Goal: Task Accomplishment & Management: Use online tool/utility

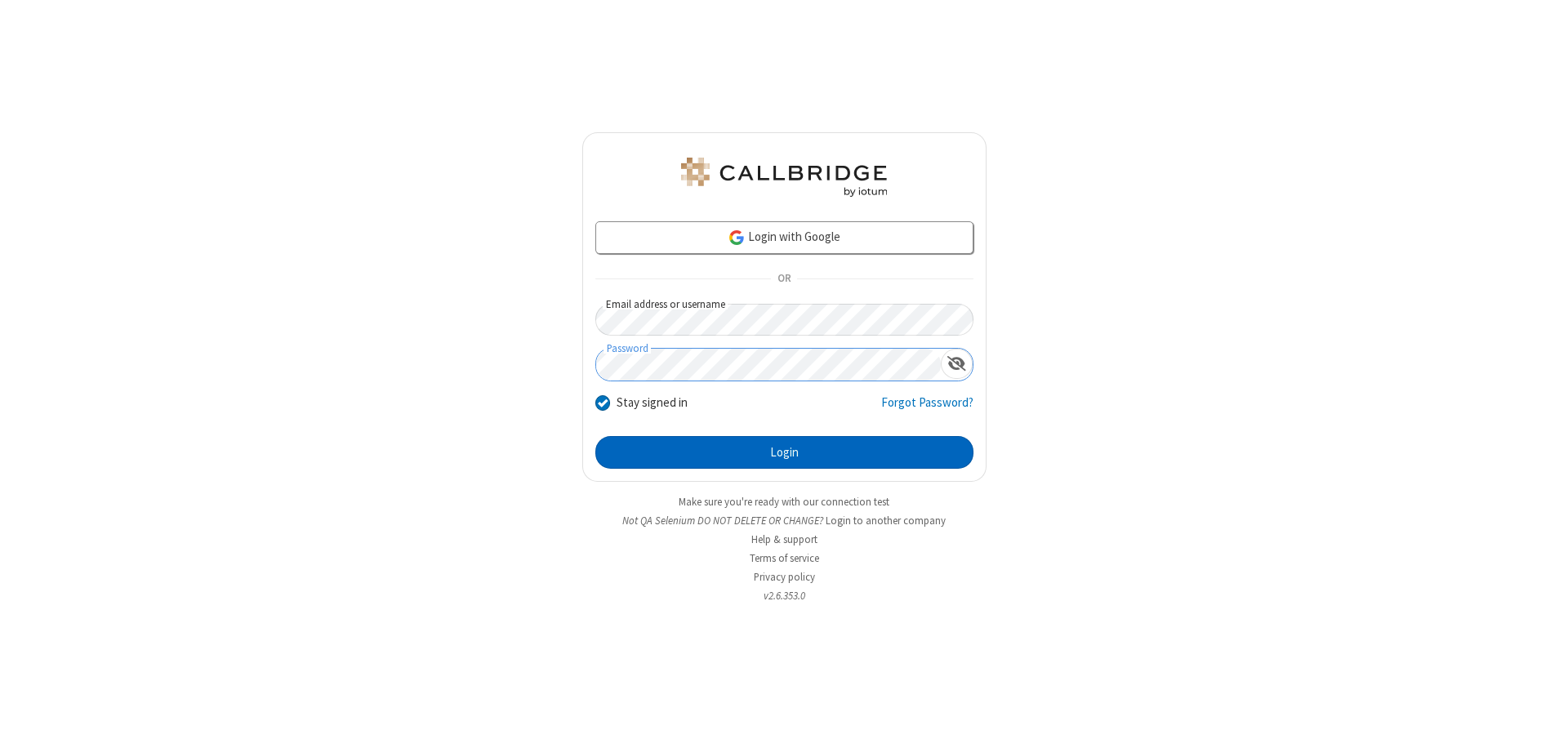
click at [784, 452] on button "Login" at bounding box center [784, 452] width 378 height 33
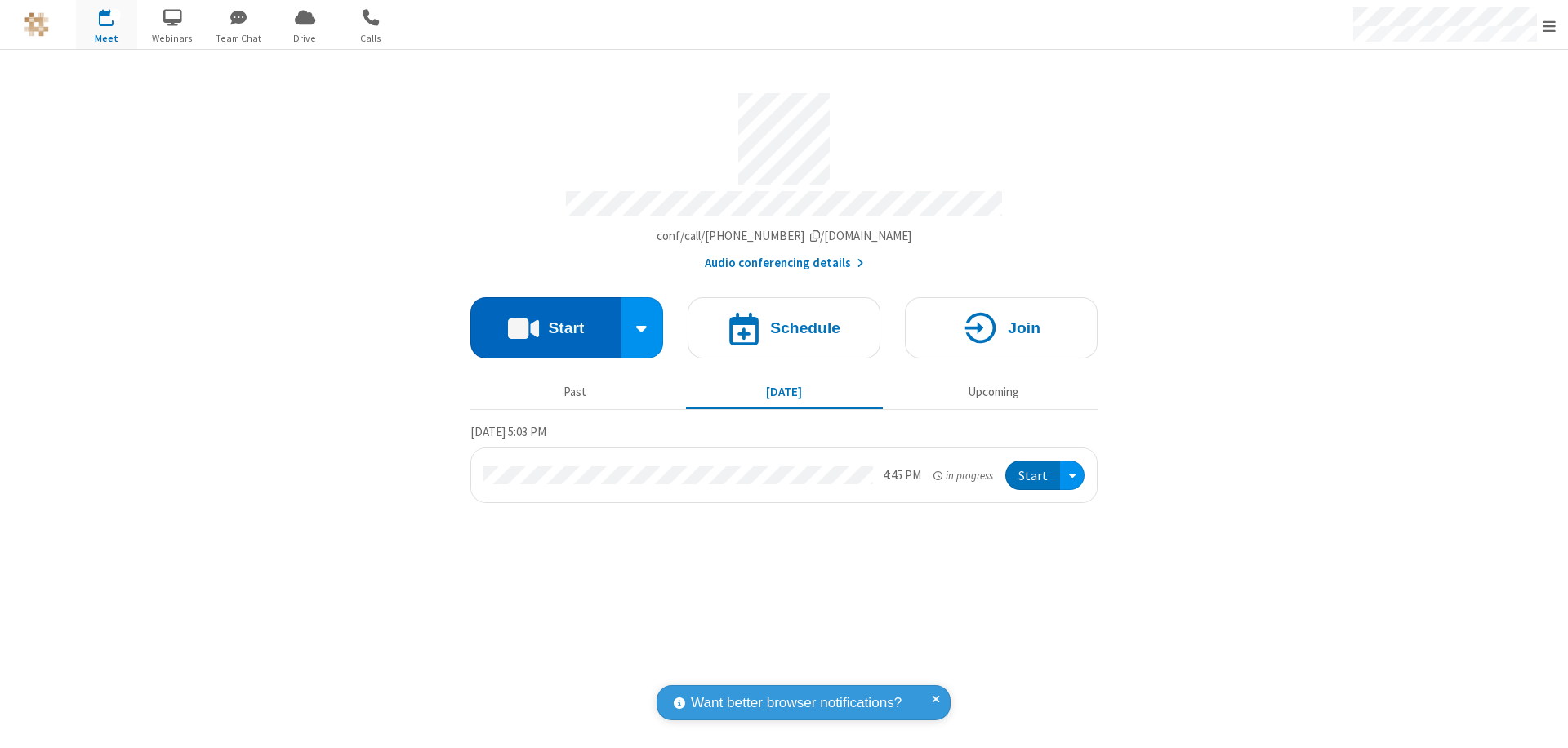
click at [545, 320] on button "Start" at bounding box center [546, 328] width 151 height 61
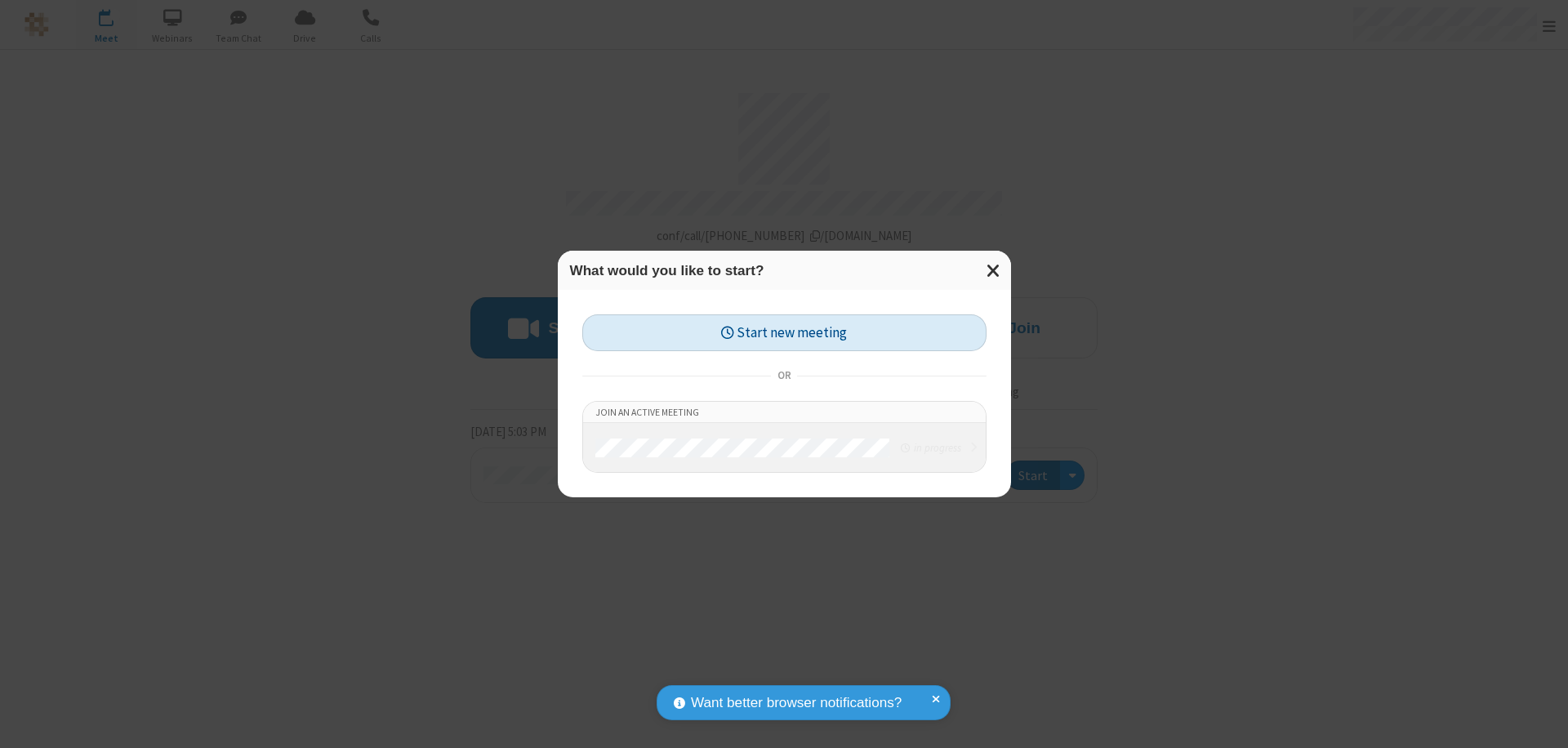
click at [784, 332] on button "Start new meeting" at bounding box center [784, 332] width 404 height 36
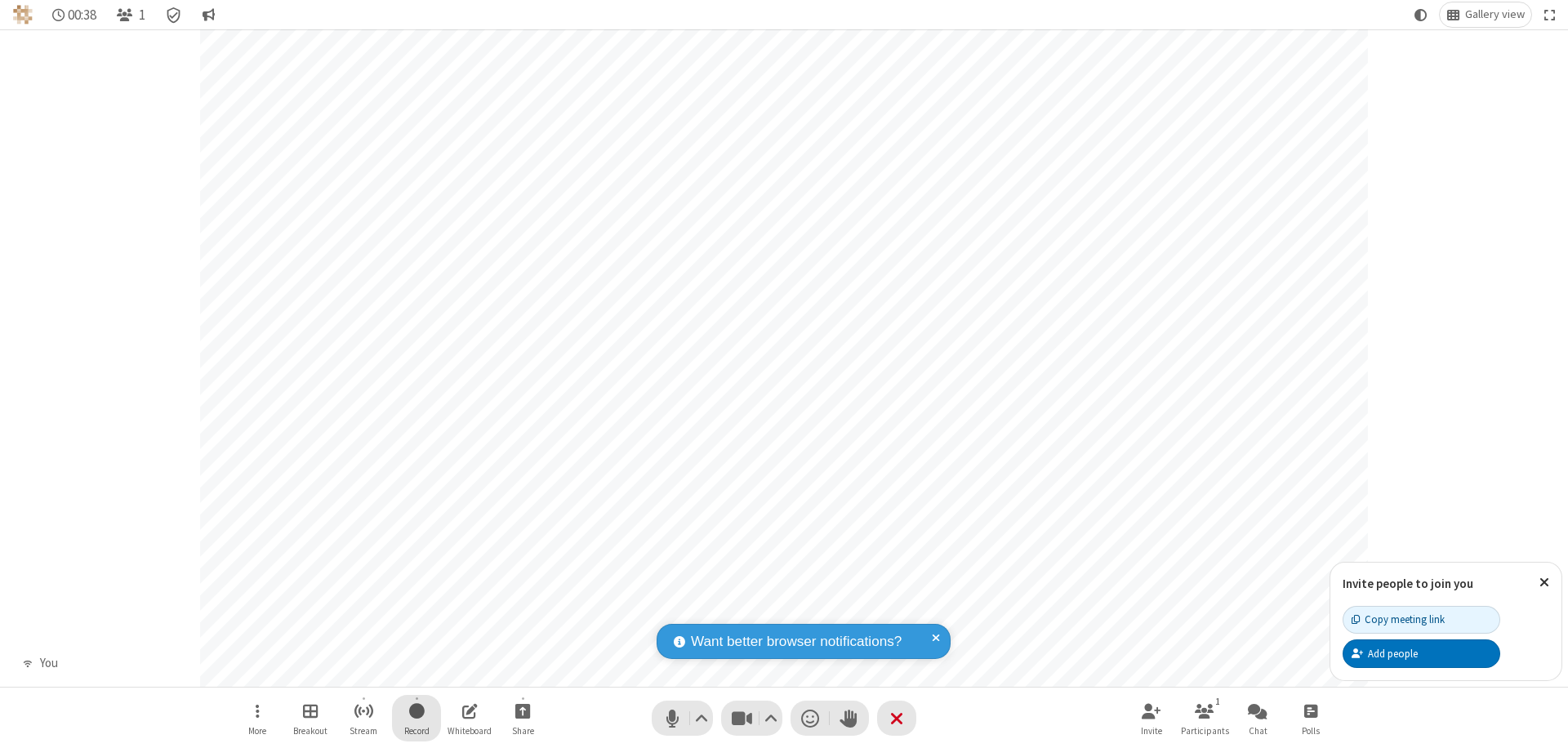
click at [417, 718] on span "Start recording" at bounding box center [417, 711] width 15 height 20
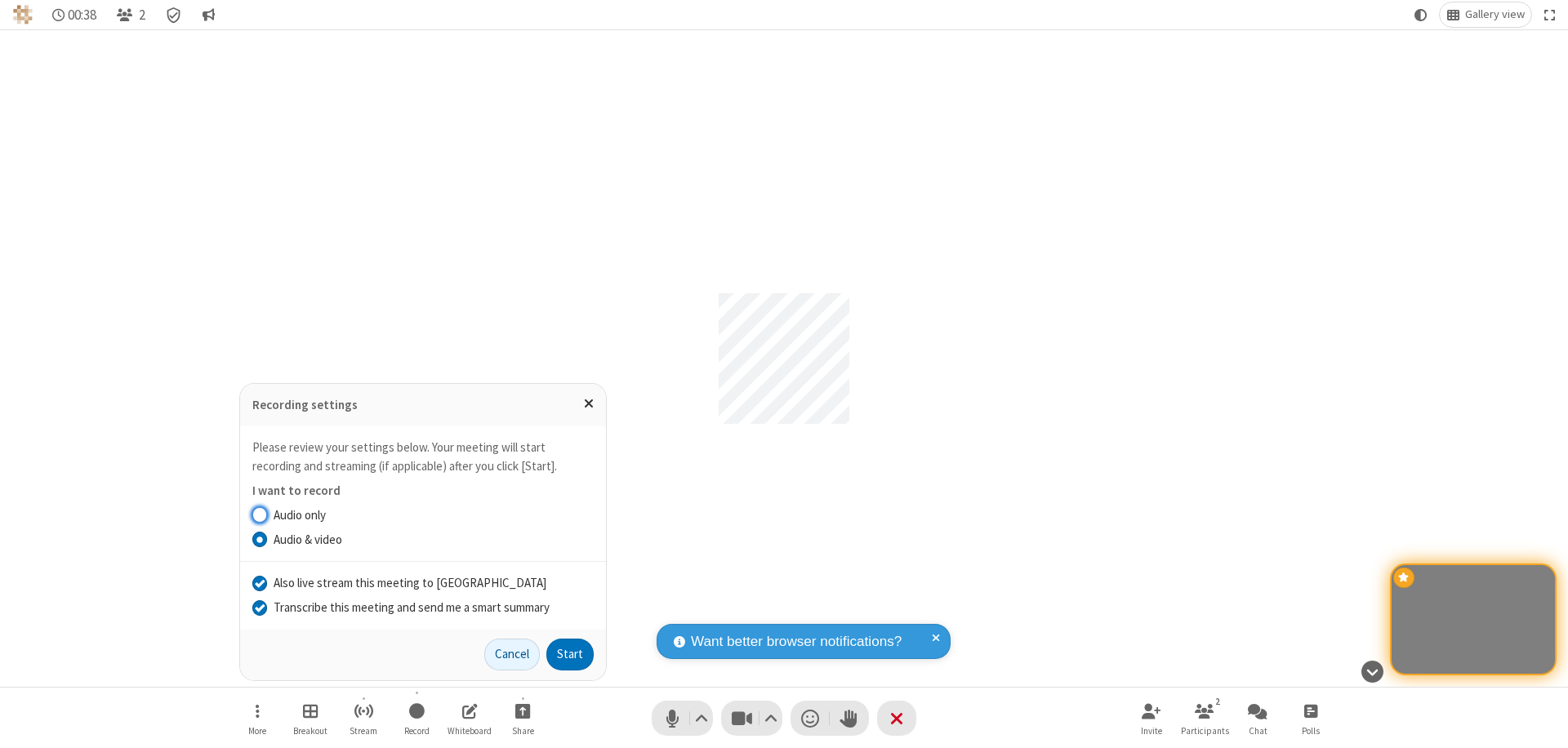
click at [259, 607] on input "Transcribe this meeting and send me a smart summary" at bounding box center [260, 607] width 15 height 17
click at [433, 539] on label "Audio & video" at bounding box center [434, 540] width 320 height 19
click at [268, 539] on input "Audio & video" at bounding box center [260, 539] width 15 height 17
click at [259, 582] on input "Also live stream this meeting to [GEOGRAPHIC_DATA]" at bounding box center [260, 582] width 15 height 17
click at [570, 654] on button "Start" at bounding box center [570, 655] width 47 height 33
